Goal: Task Accomplishment & Management: Use online tool/utility

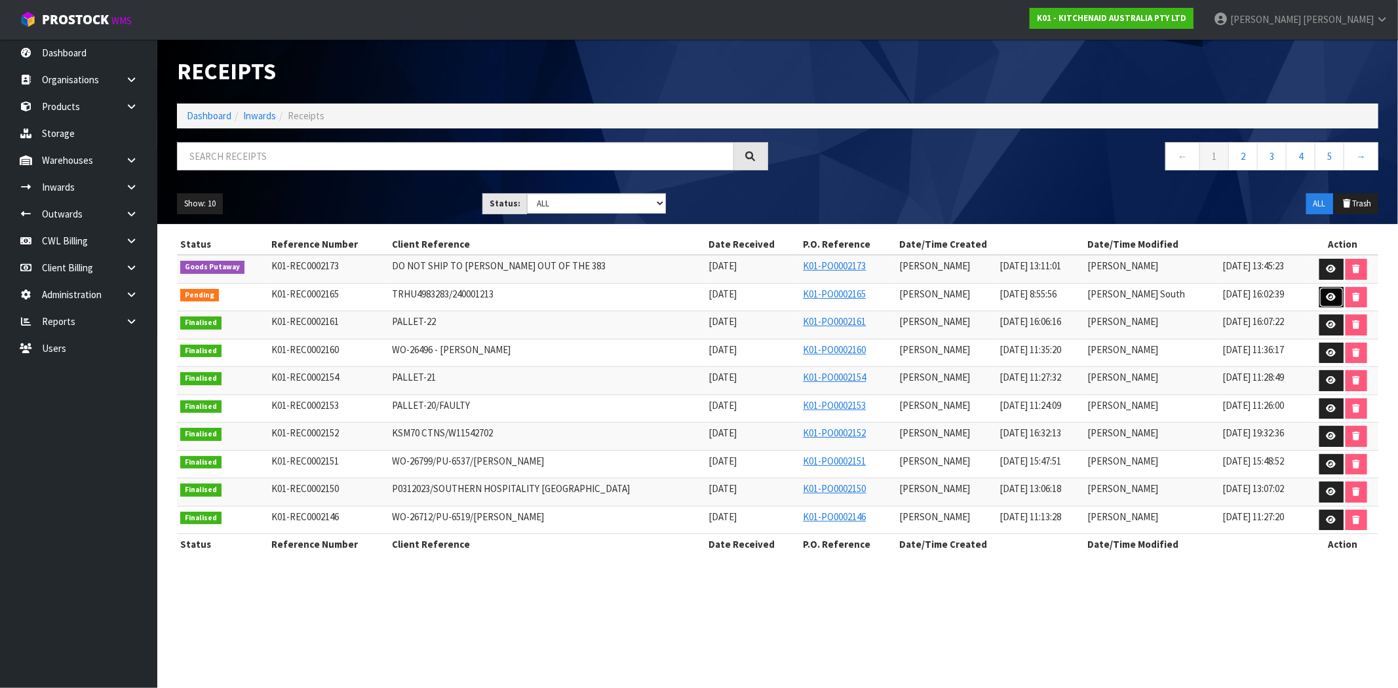
click at [1329, 301] on icon at bounding box center [1331, 297] width 10 height 9
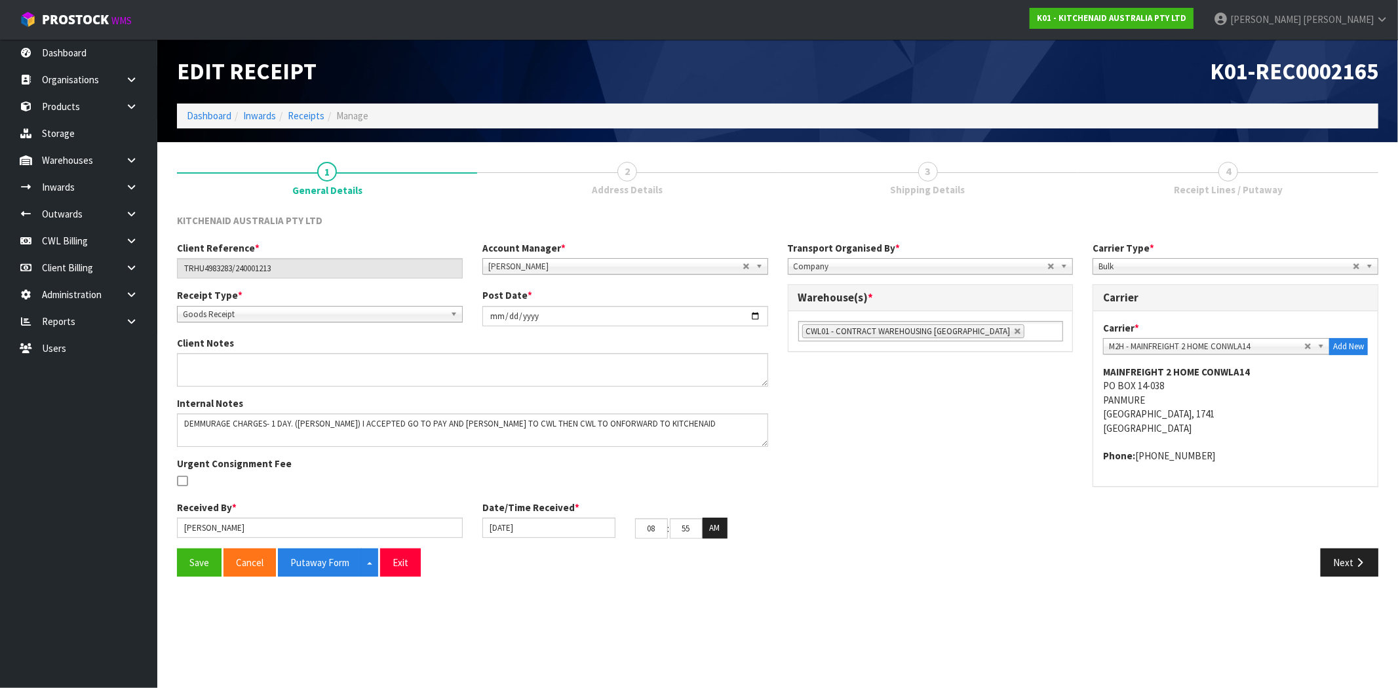
click at [952, 179] on link "3 Shipping Details" at bounding box center [928, 178] width 300 height 52
click at [1221, 188] on span "Receipt Lines / Putaway" at bounding box center [1228, 190] width 109 height 14
drag, startPoint x: 1331, startPoint y: 564, endPoint x: 1330, endPoint y: 557, distance: 7.3
click at [1331, 561] on button "Next" at bounding box center [1349, 562] width 58 height 28
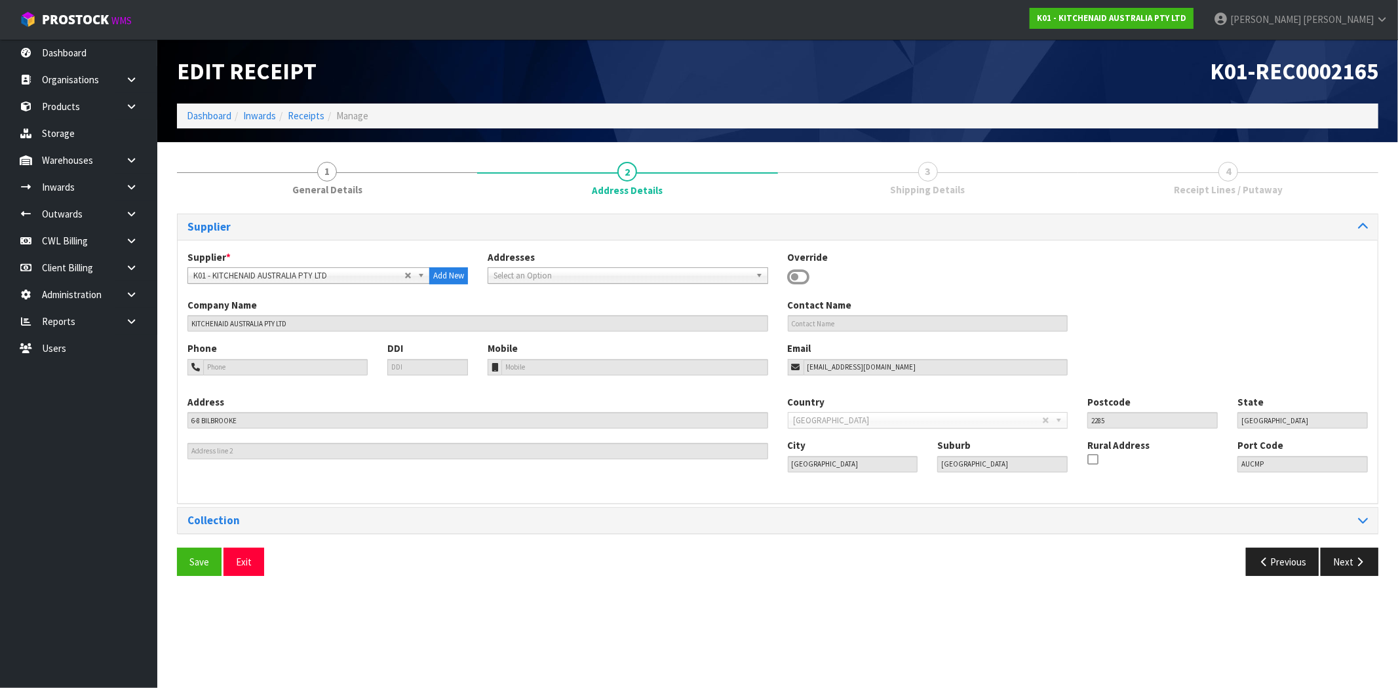
click at [1343, 513] on div "Collection" at bounding box center [778, 521] width 1200 height 26
click at [1343, 571] on button "Next" at bounding box center [1349, 561] width 58 height 28
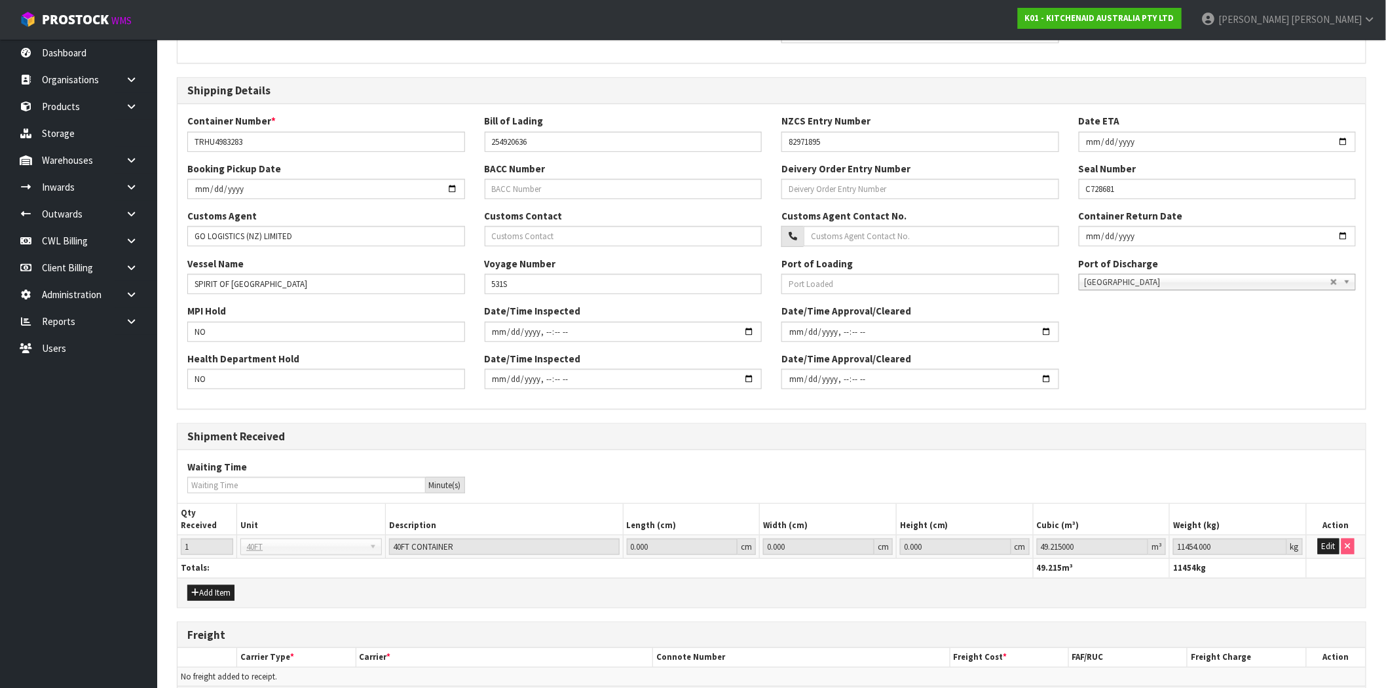
scroll to position [323, 0]
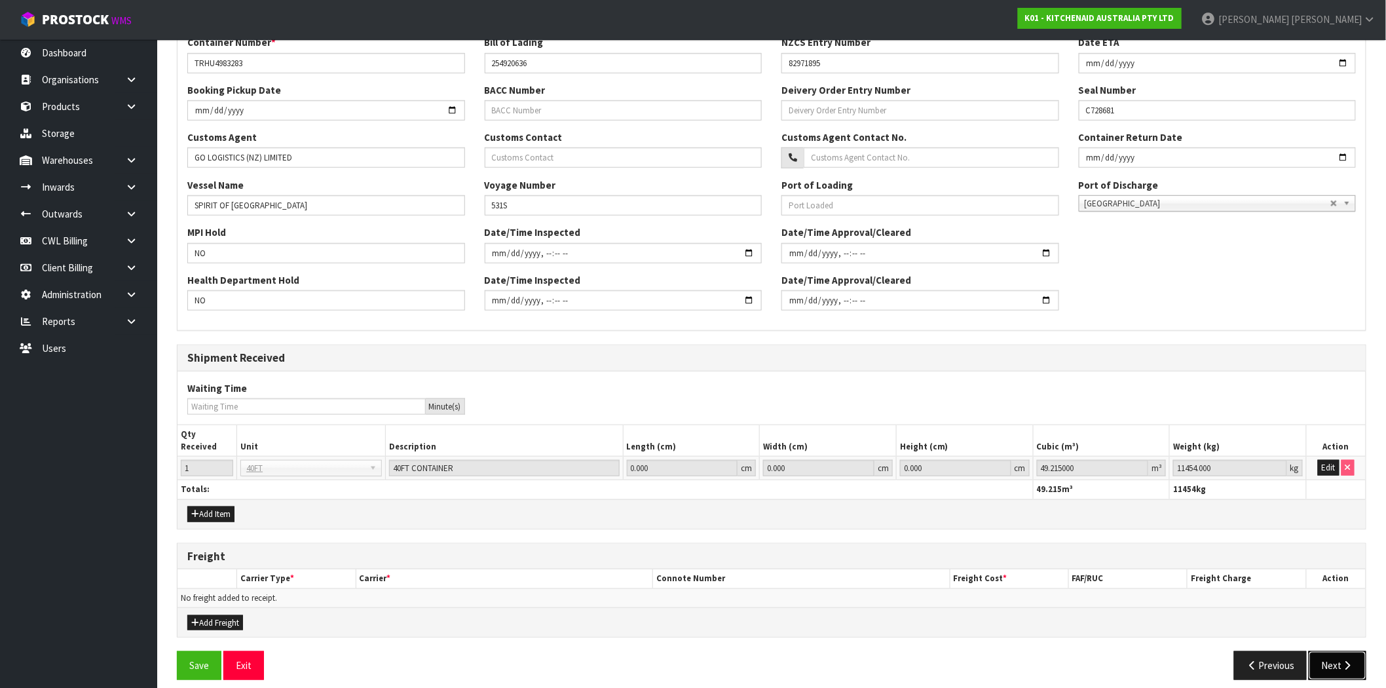
click at [1329, 655] on button "Next" at bounding box center [1338, 665] width 58 height 28
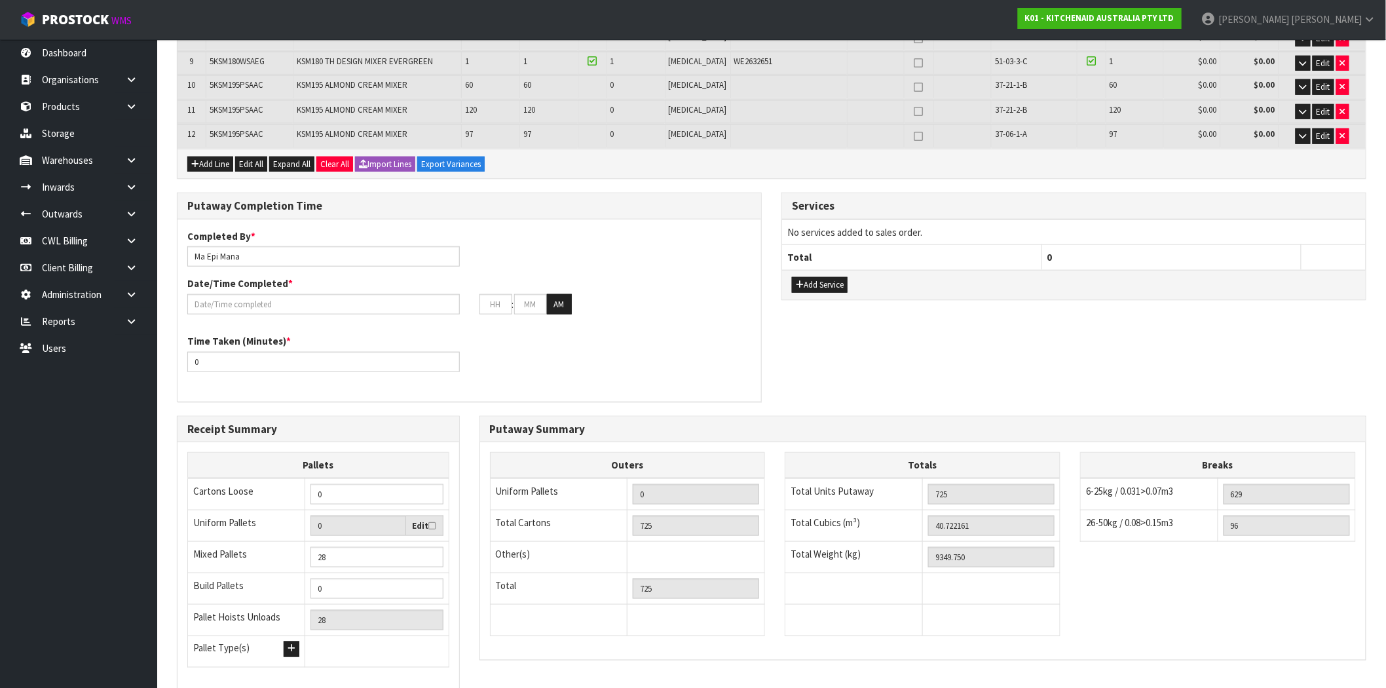
scroll to position [506, 0]
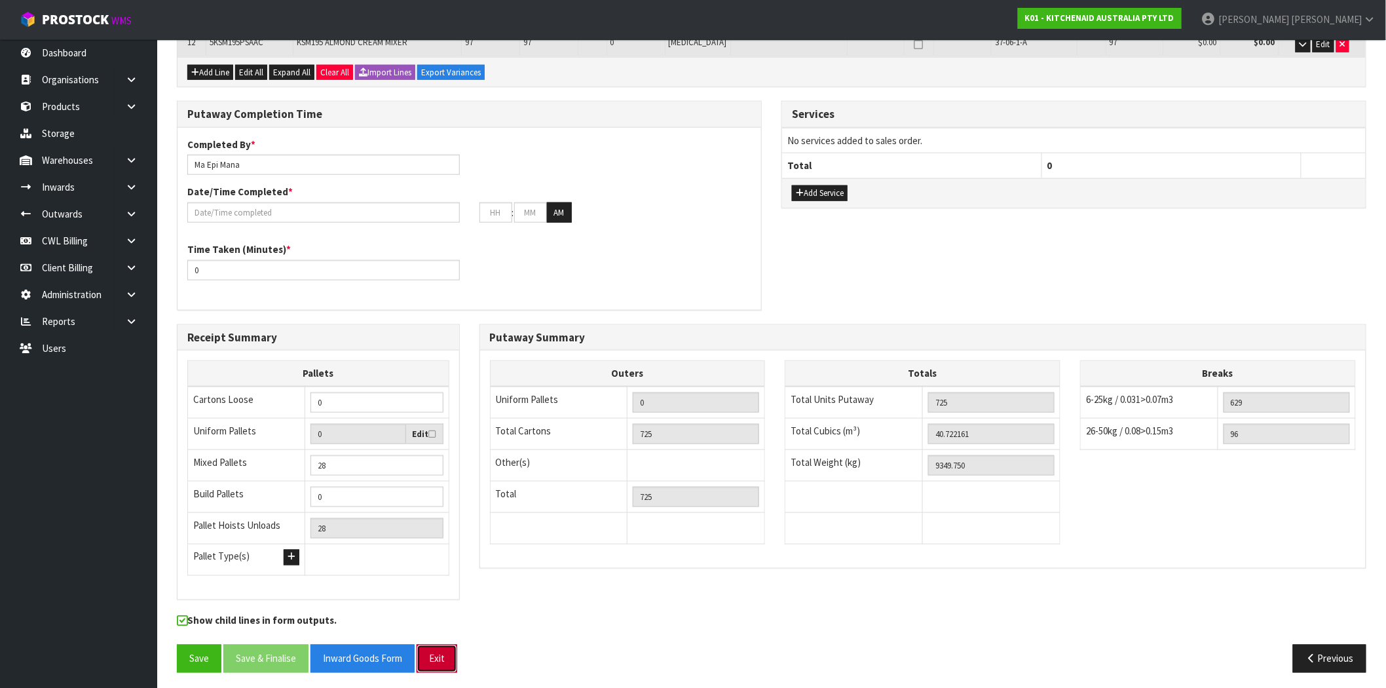
click at [452, 659] on button "Exit" at bounding box center [437, 659] width 41 height 28
